Goal: Transaction & Acquisition: Subscribe to service/newsletter

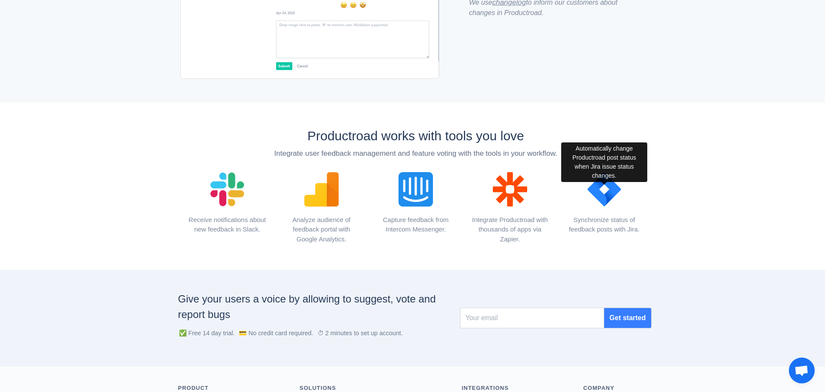
scroll to position [1056, 0]
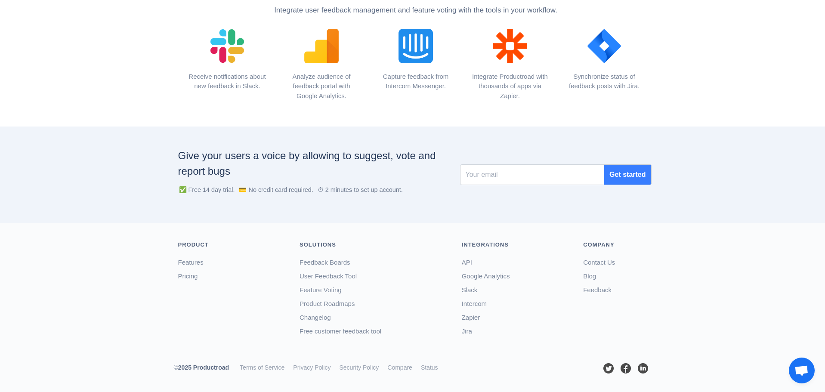
click at [541, 162] on div "Get started" at bounding box center [555, 174] width 204 height 46
click at [536, 176] on input "Recipient's username" at bounding box center [532, 174] width 145 height 21
click at [537, 136] on div "Give your users a voice by allowing to suggest, vote and report bugs ✅ Free 14 …" at bounding box center [412, 174] width 825 height 96
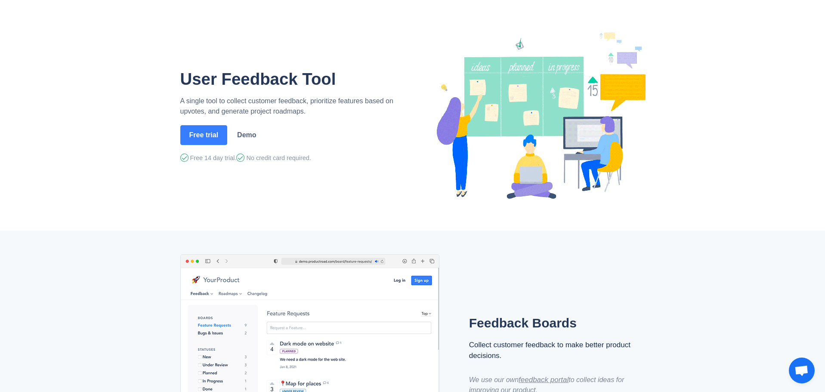
scroll to position [0, 0]
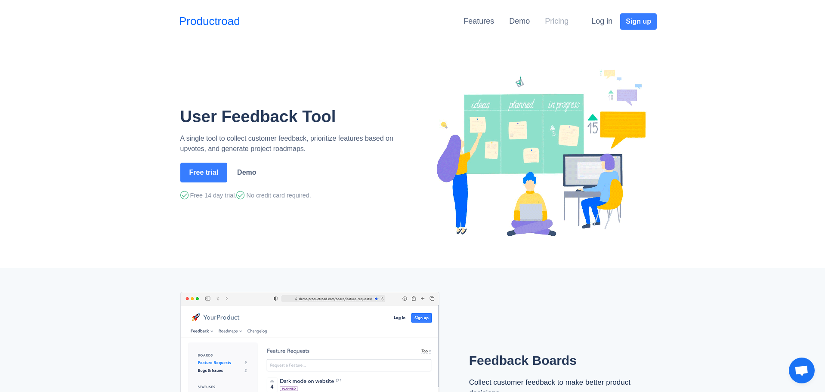
click at [554, 21] on link "Pricing" at bounding box center [557, 21] width 24 height 9
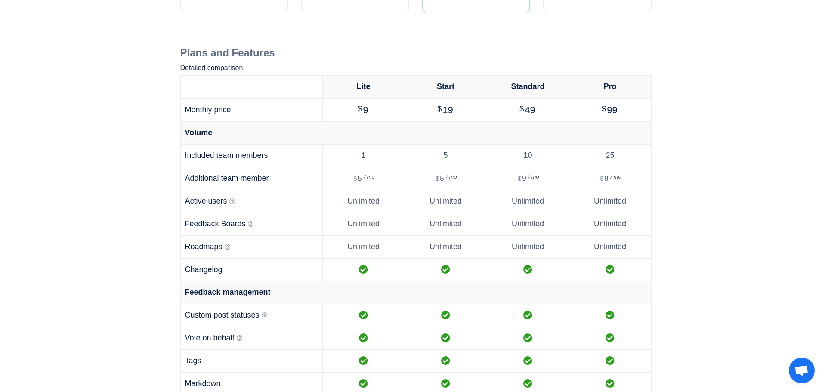
scroll to position [301, 0]
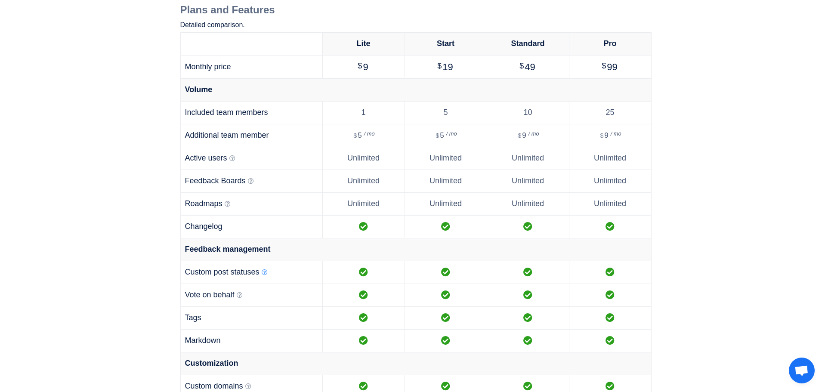
click at [265, 270] on icon at bounding box center [265, 272] width 6 height 6
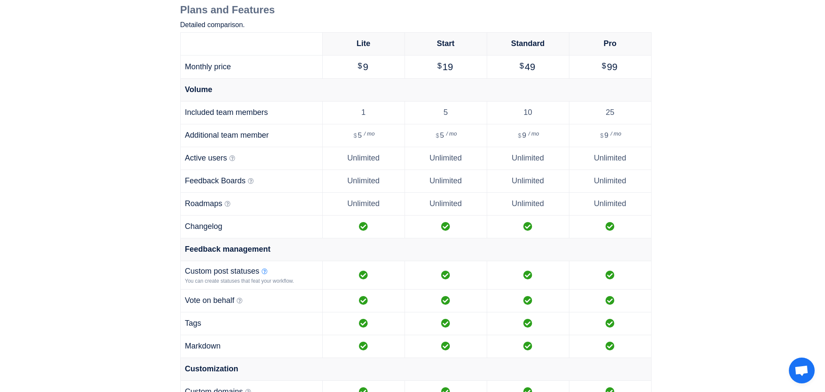
click at [265, 270] on icon at bounding box center [265, 271] width 6 height 6
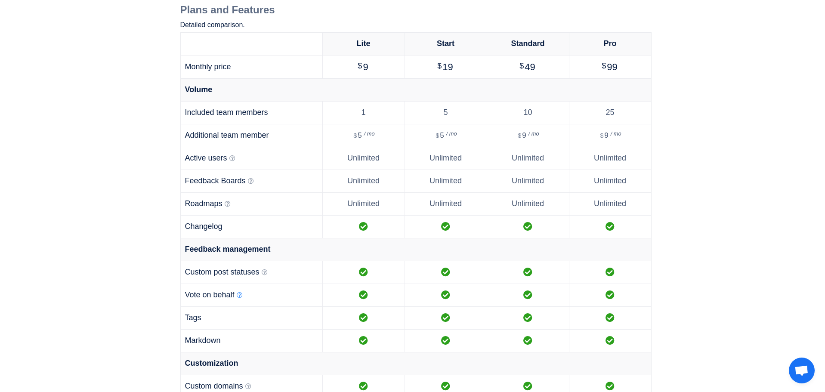
click at [241, 295] on icon at bounding box center [240, 295] width 6 height 6
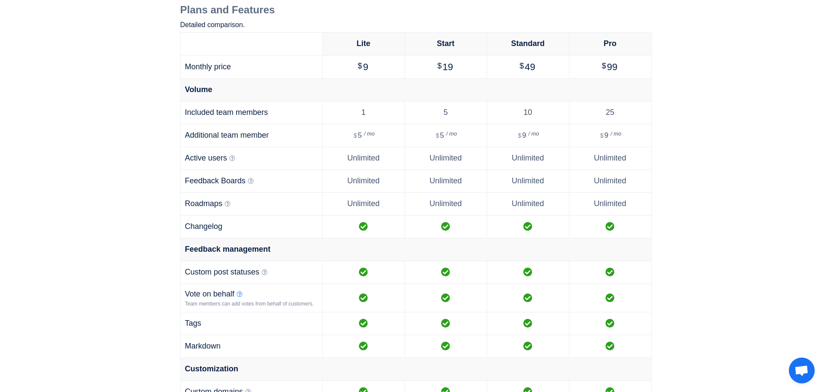
click at [241, 295] on icon at bounding box center [240, 294] width 6 height 6
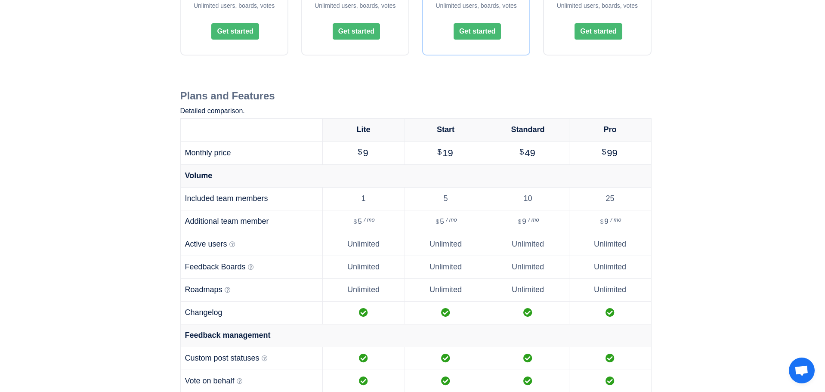
scroll to position [0, 0]
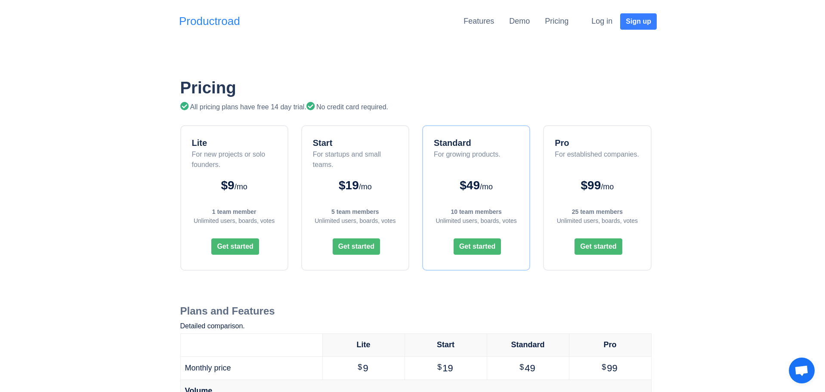
click at [209, 16] on link "Productroad" at bounding box center [209, 21] width 61 height 17
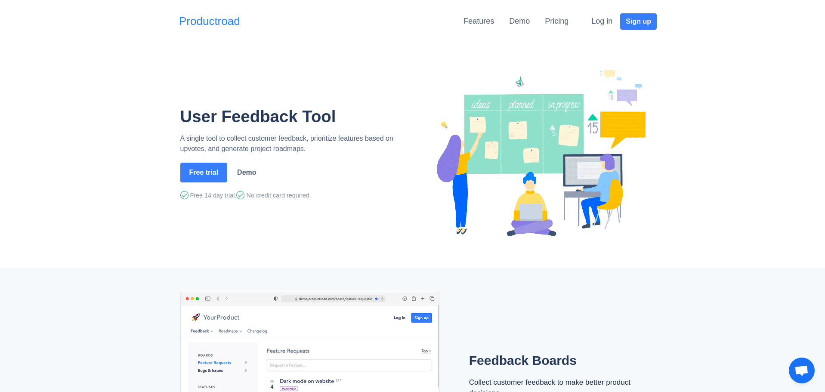
click at [193, 16] on link "Productroad" at bounding box center [209, 21] width 61 height 17
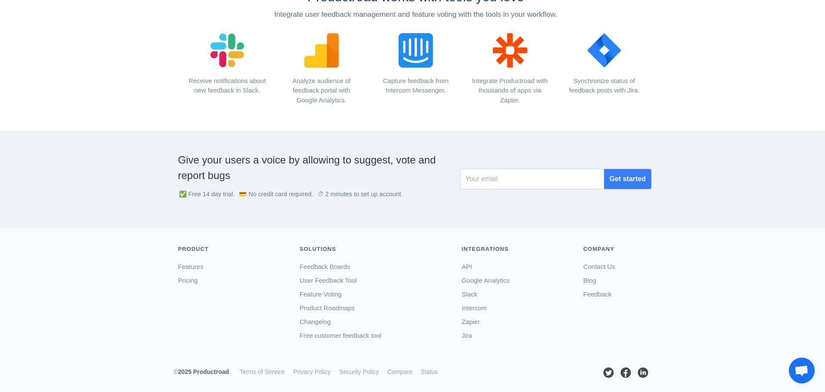
scroll to position [1056, 0]
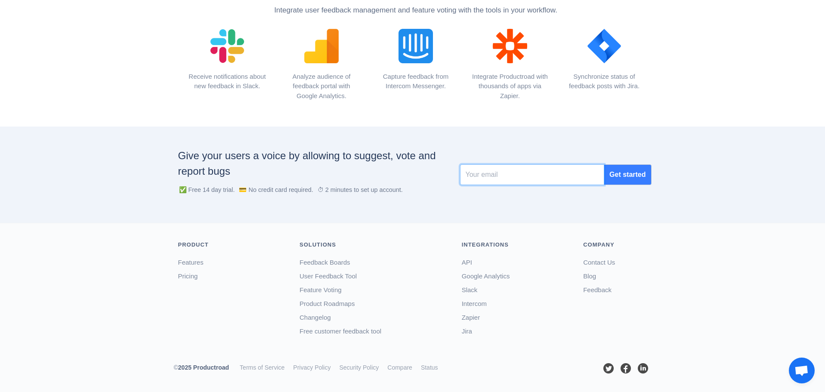
click at [488, 181] on input "Recipient's username" at bounding box center [532, 174] width 145 height 21
click at [487, 130] on div "Give your users a voice by allowing to suggest, vote and report bugs ✅ Free 14 …" at bounding box center [412, 174] width 825 height 96
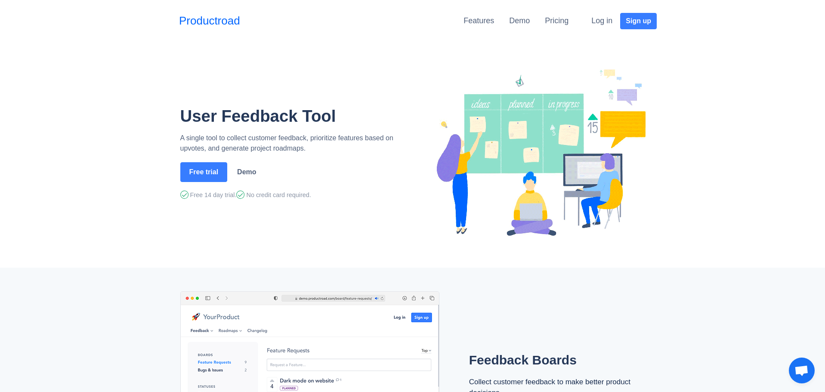
scroll to position [0, 0]
click at [214, 25] on link "Productroad" at bounding box center [209, 21] width 61 height 17
click at [473, 20] on link "Features" at bounding box center [478, 21] width 31 height 9
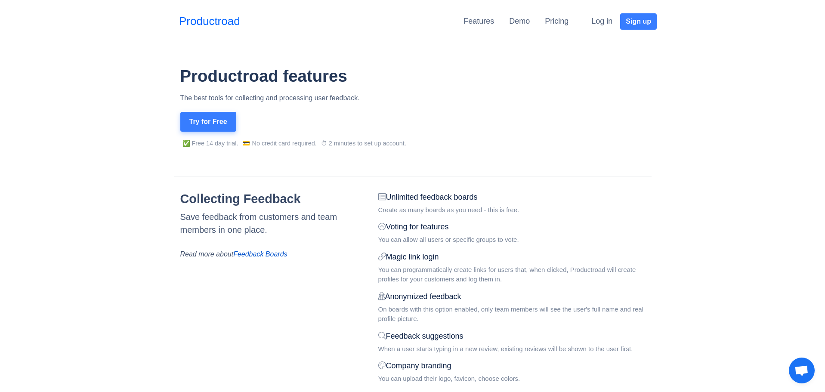
click at [221, 116] on button "Try for Free" at bounding box center [208, 122] width 56 height 20
